Goal: Check status

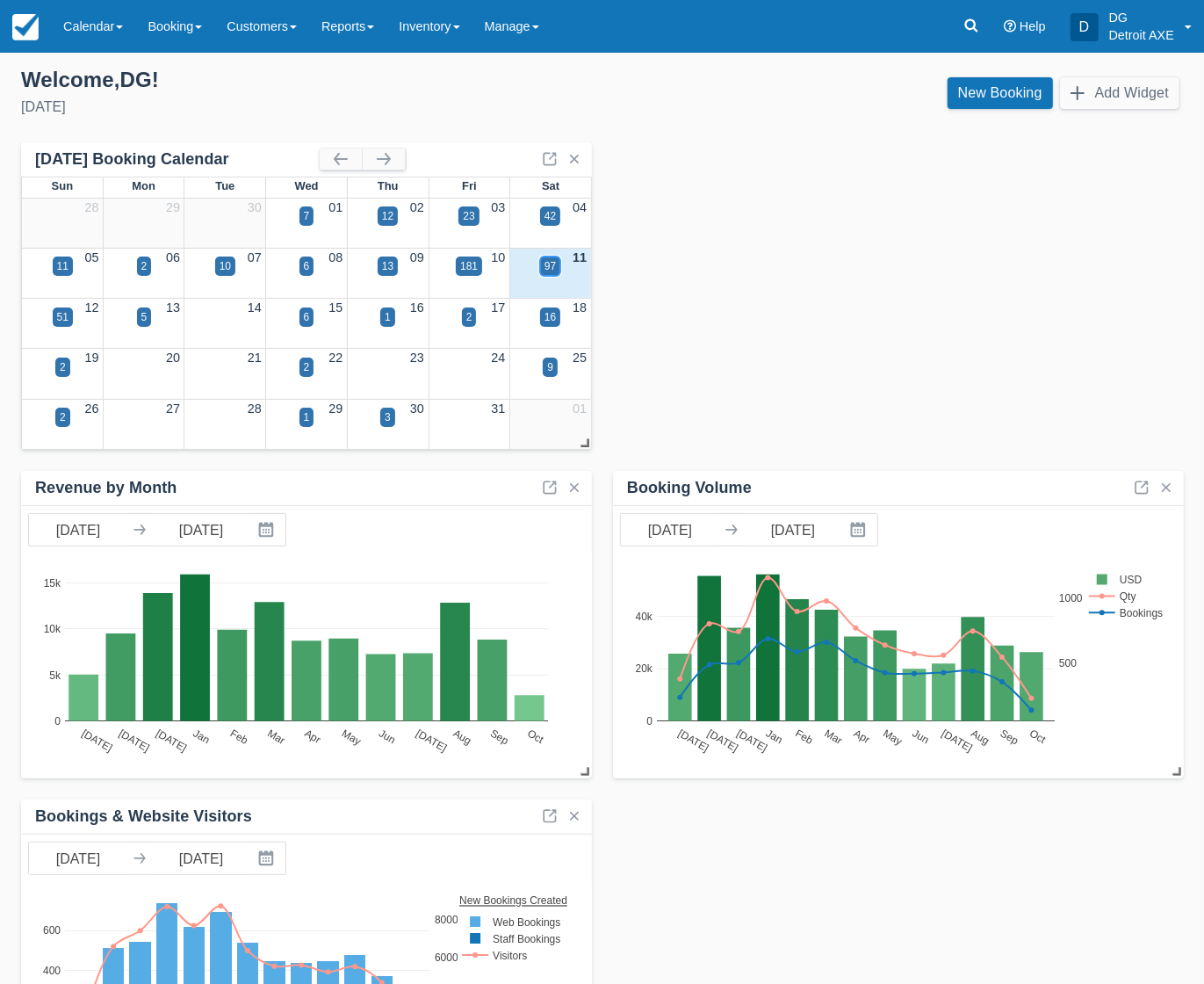
click at [550, 264] on div "97" at bounding box center [550, 265] width 11 height 16
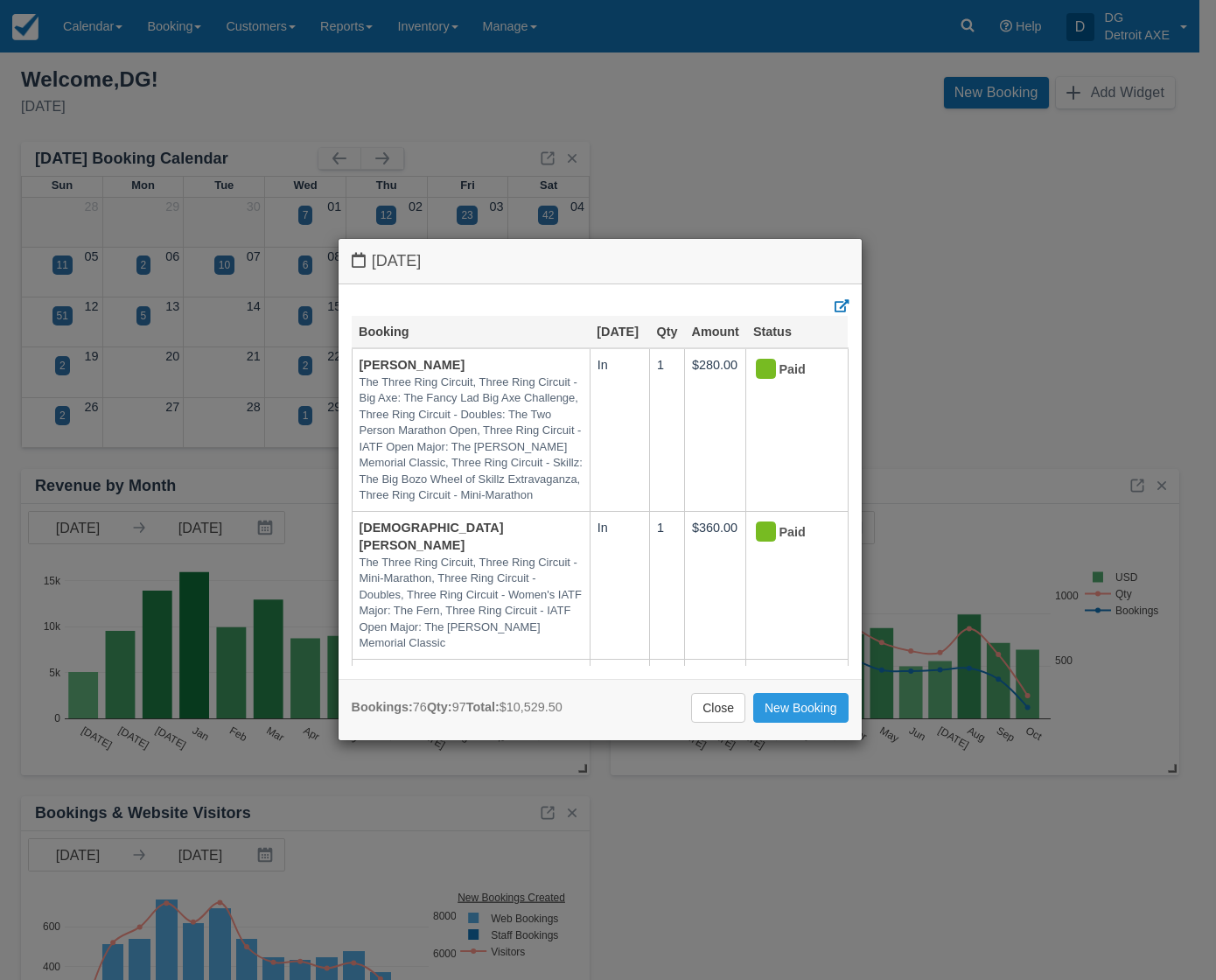
click at [548, 263] on body "Menu Calendar Customer Inventory Month Week Day Booking Daily Manifest Daily Li…" at bounding box center [608, 490] width 1216 height 980
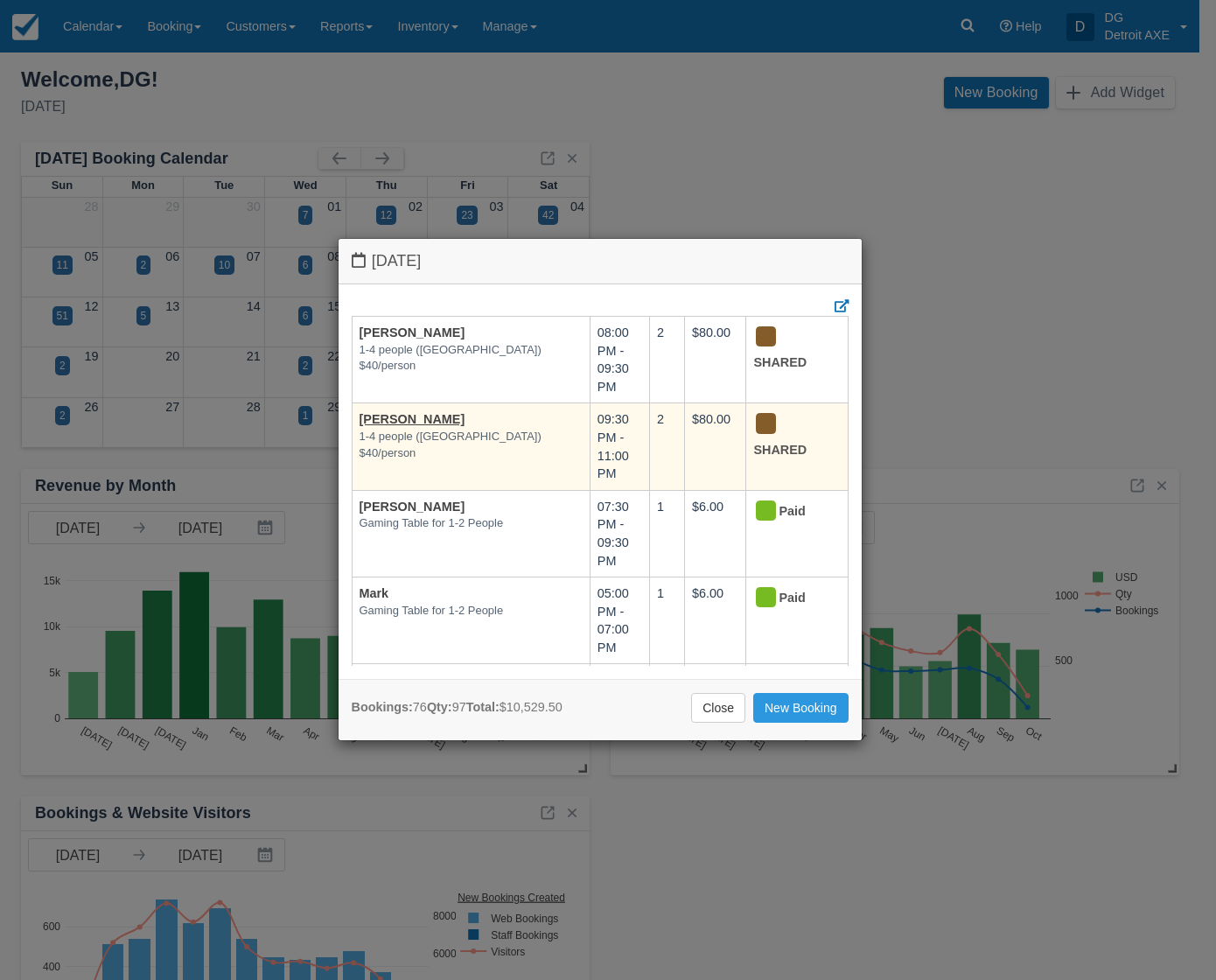
scroll to position [6745, 0]
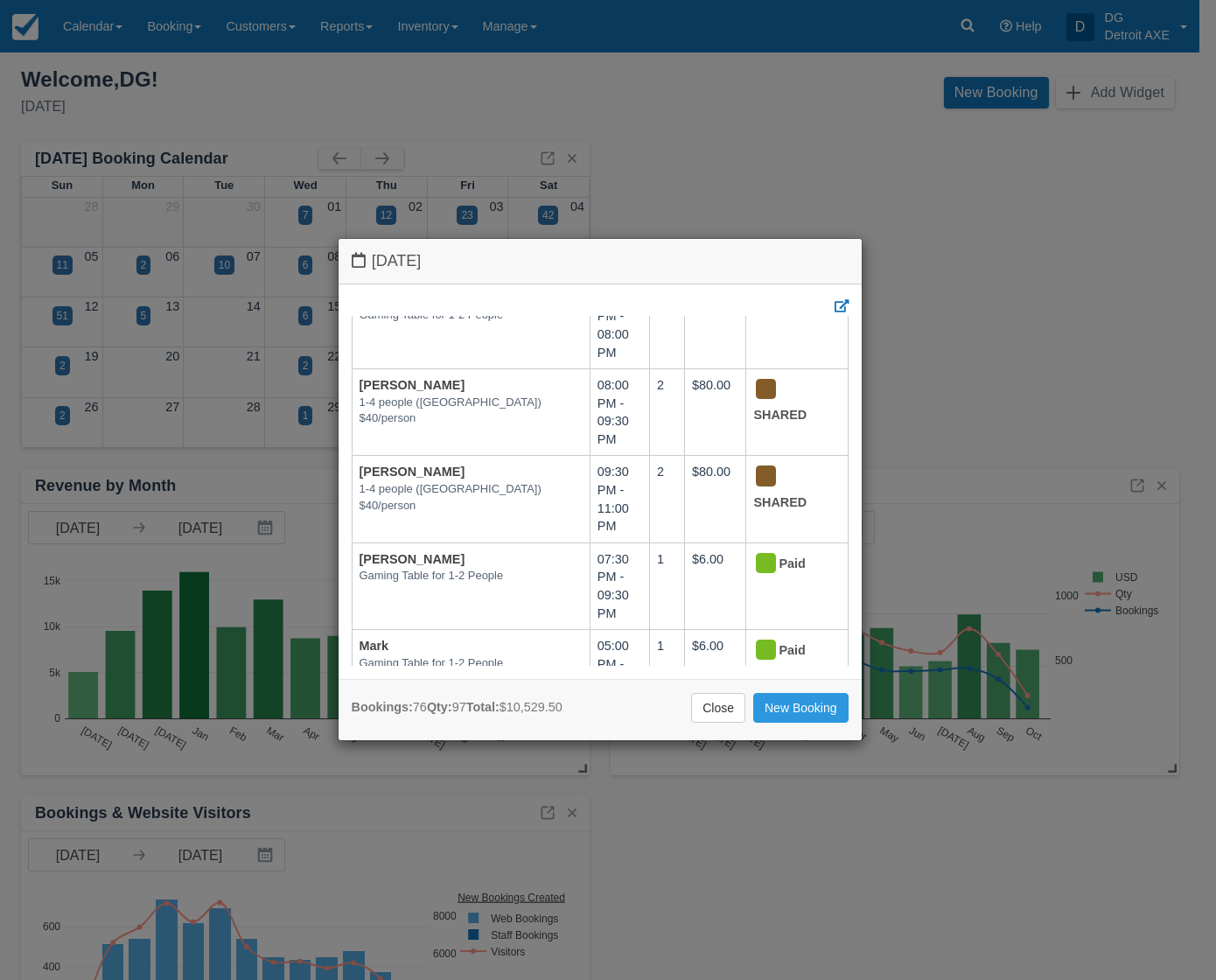
click at [376, 218] on link "[PERSON_NAME]" at bounding box center [412, 211] width 106 height 14
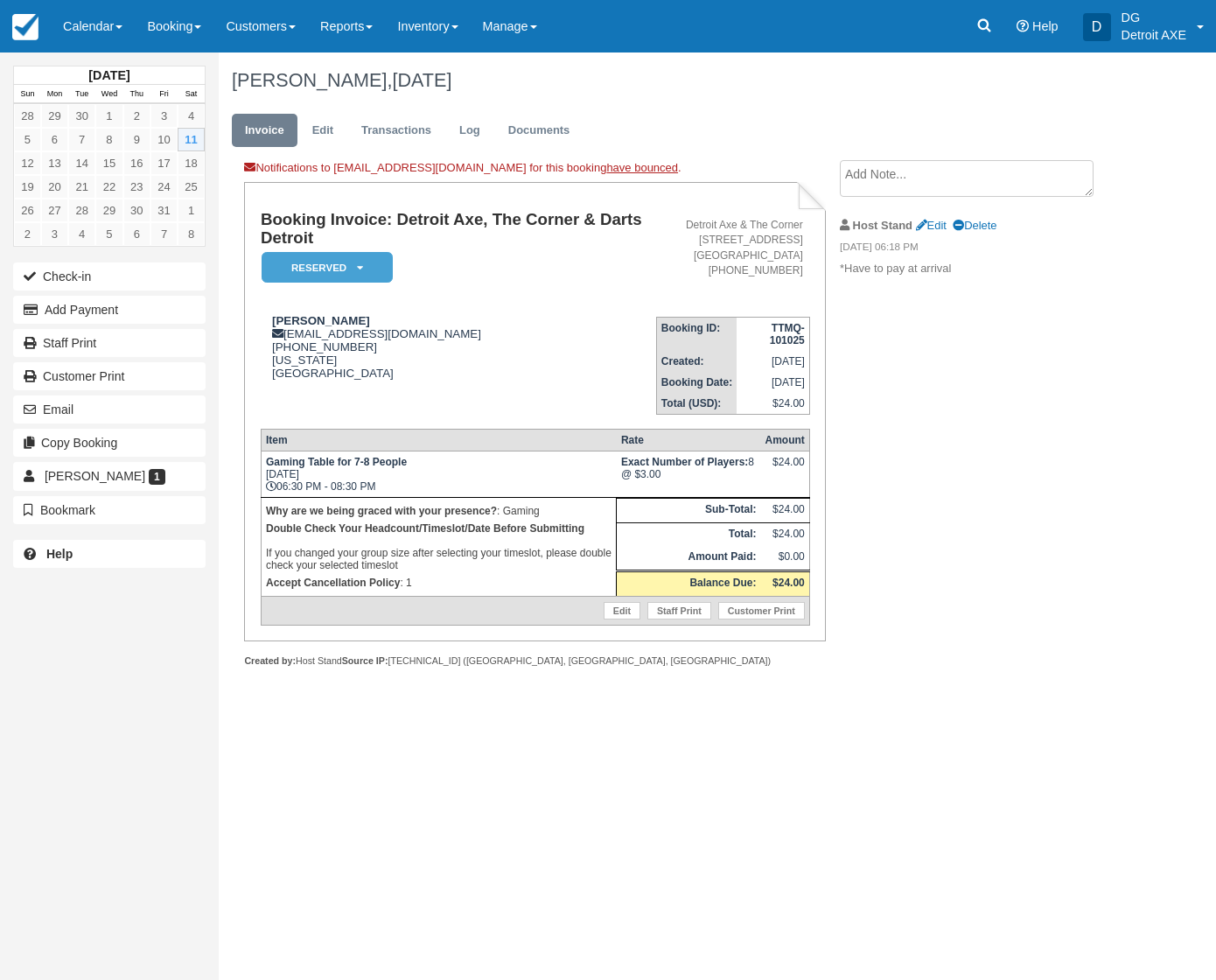
click at [976, 672] on div "Notifications to ben@detroitaxe.com for this booking have bounced . Booking Inv…" at bounding box center [675, 432] width 912 height 545
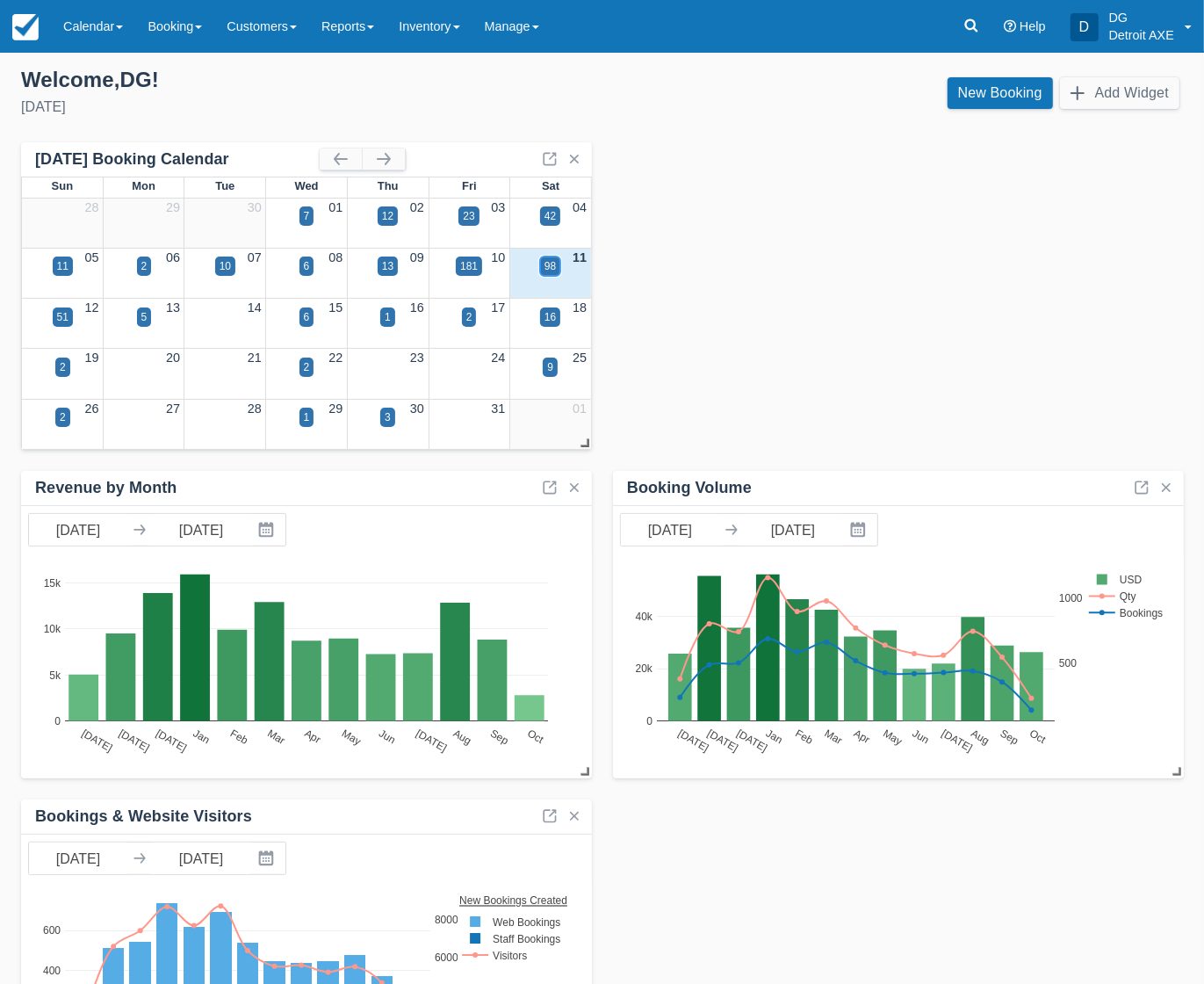
click at [544, 270] on div "98" at bounding box center [550, 265] width 11 height 16
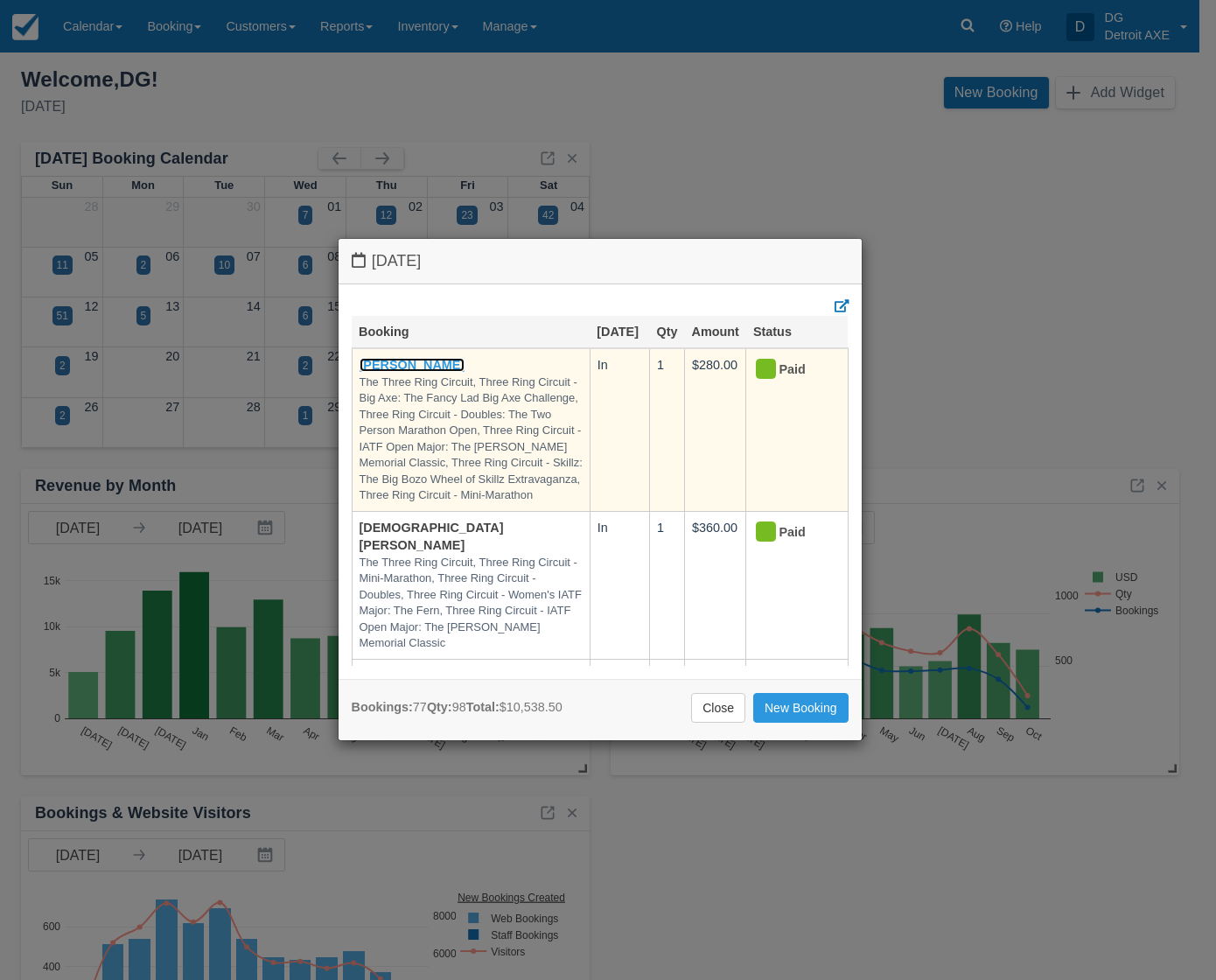
click at [383, 369] on link "[PERSON_NAME]" at bounding box center [412, 364] width 106 height 14
